Goal: Task Accomplishment & Management: Use online tool/utility

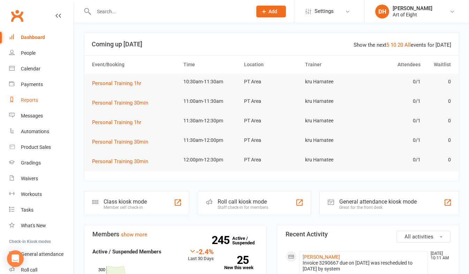
drag, startPoint x: 32, startPoint y: 101, endPoint x: 43, endPoint y: 97, distance: 11.5
click at [32, 101] on div "Reports" at bounding box center [29, 100] width 17 height 6
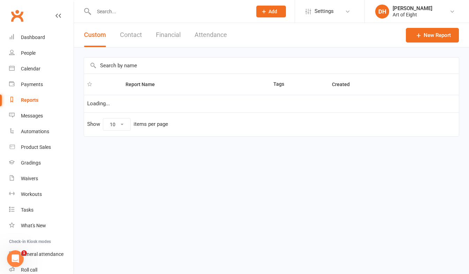
click at [171, 33] on button "Financial" at bounding box center [168, 35] width 25 height 24
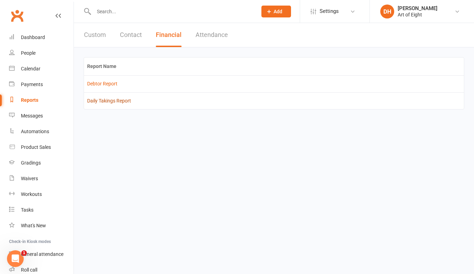
click at [105, 101] on link "Daily Takings Report" at bounding box center [109, 101] width 44 height 6
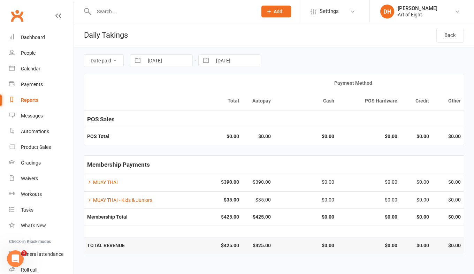
click at [135, 61] on button "button" at bounding box center [137, 61] width 13 height 12
select select "8"
select select "2025"
select select "9"
select select "2025"
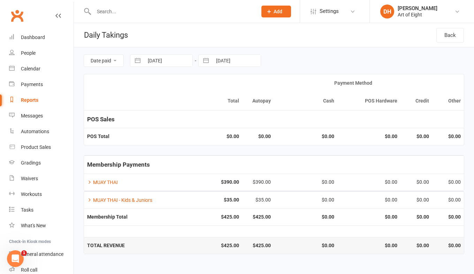
select select "10"
select select "2025"
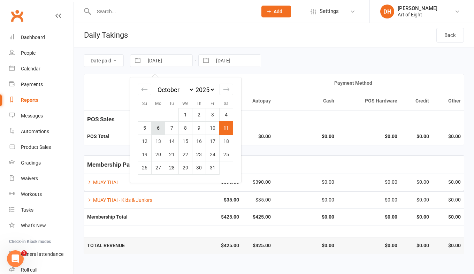
click at [158, 128] on td "6" at bounding box center [159, 127] width 14 height 13
type input "[DATE]"
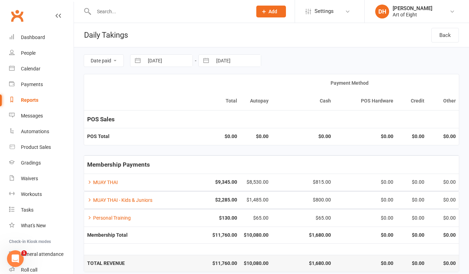
click at [205, 57] on button "button" at bounding box center [206, 61] width 13 height 12
select select "8"
select select "2025"
select select "9"
select select "2025"
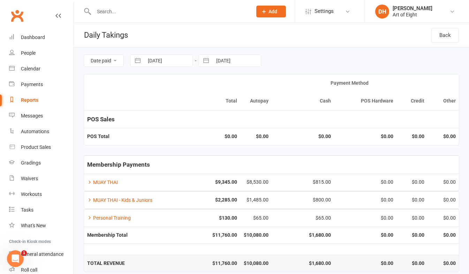
select select "10"
select select "2025"
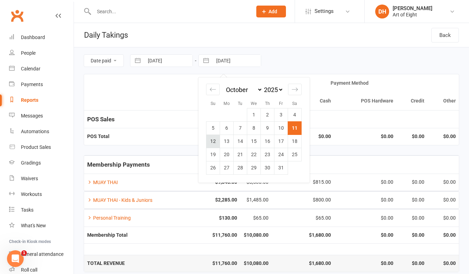
click at [212, 141] on td "12" at bounding box center [213, 141] width 14 height 13
type input "[DATE]"
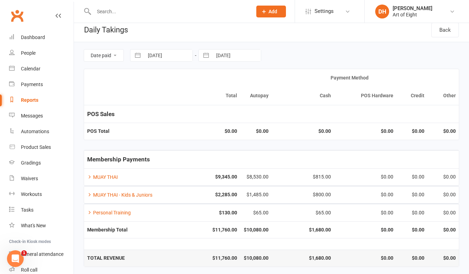
scroll to position [8, 0]
